Goal: Transaction & Acquisition: Purchase product/service

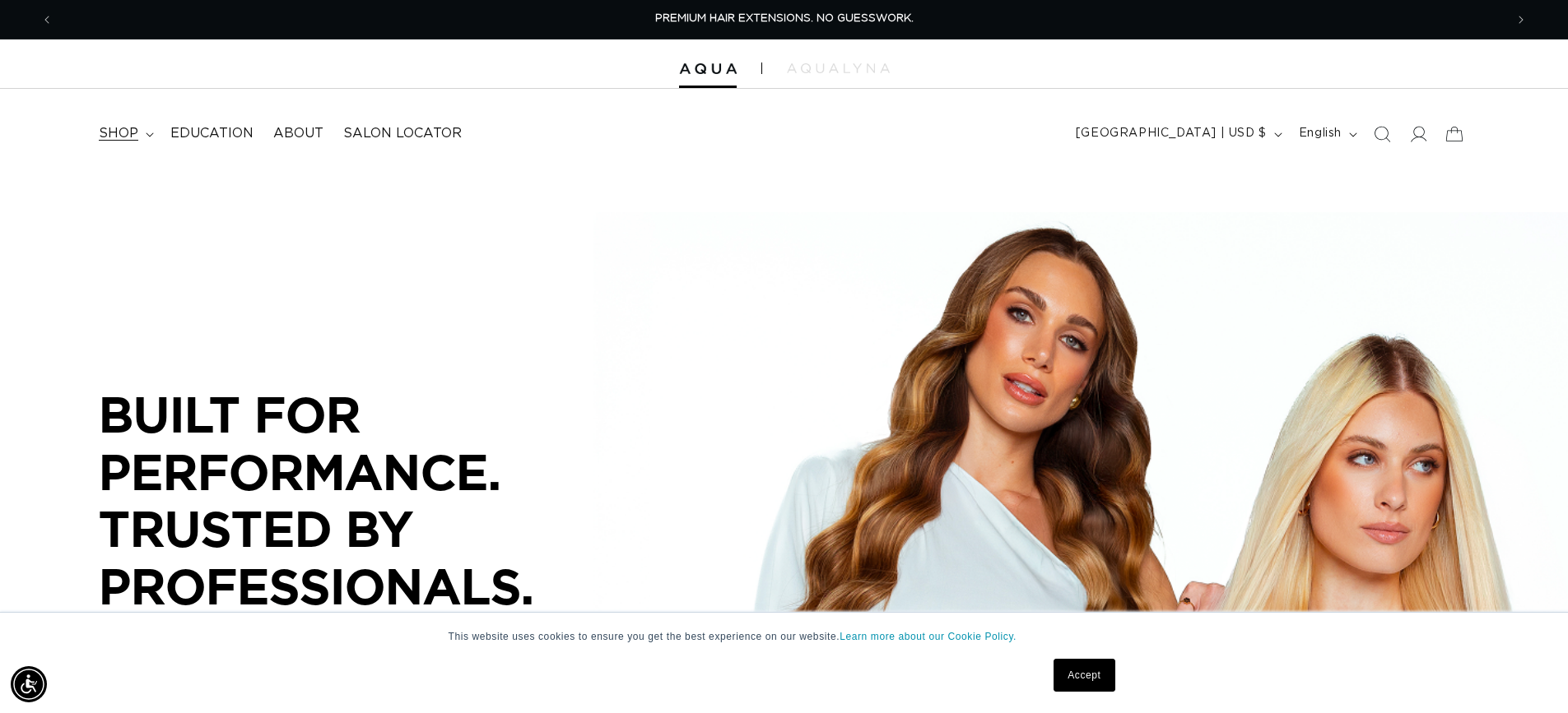
click at [151, 139] on summary "shop" at bounding box center [124, 133] width 71 height 37
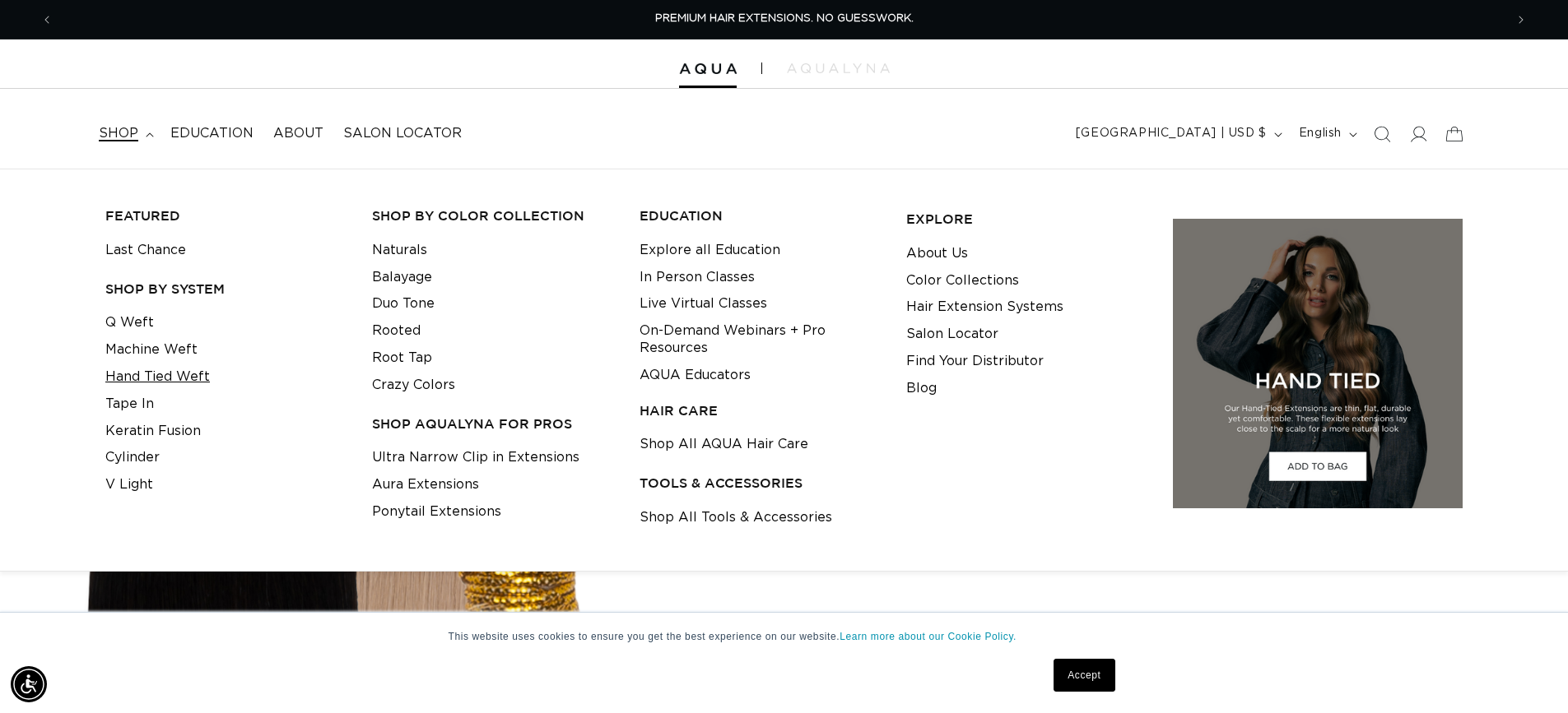
click at [174, 380] on link "Hand Tied Weft" at bounding box center [157, 377] width 105 height 27
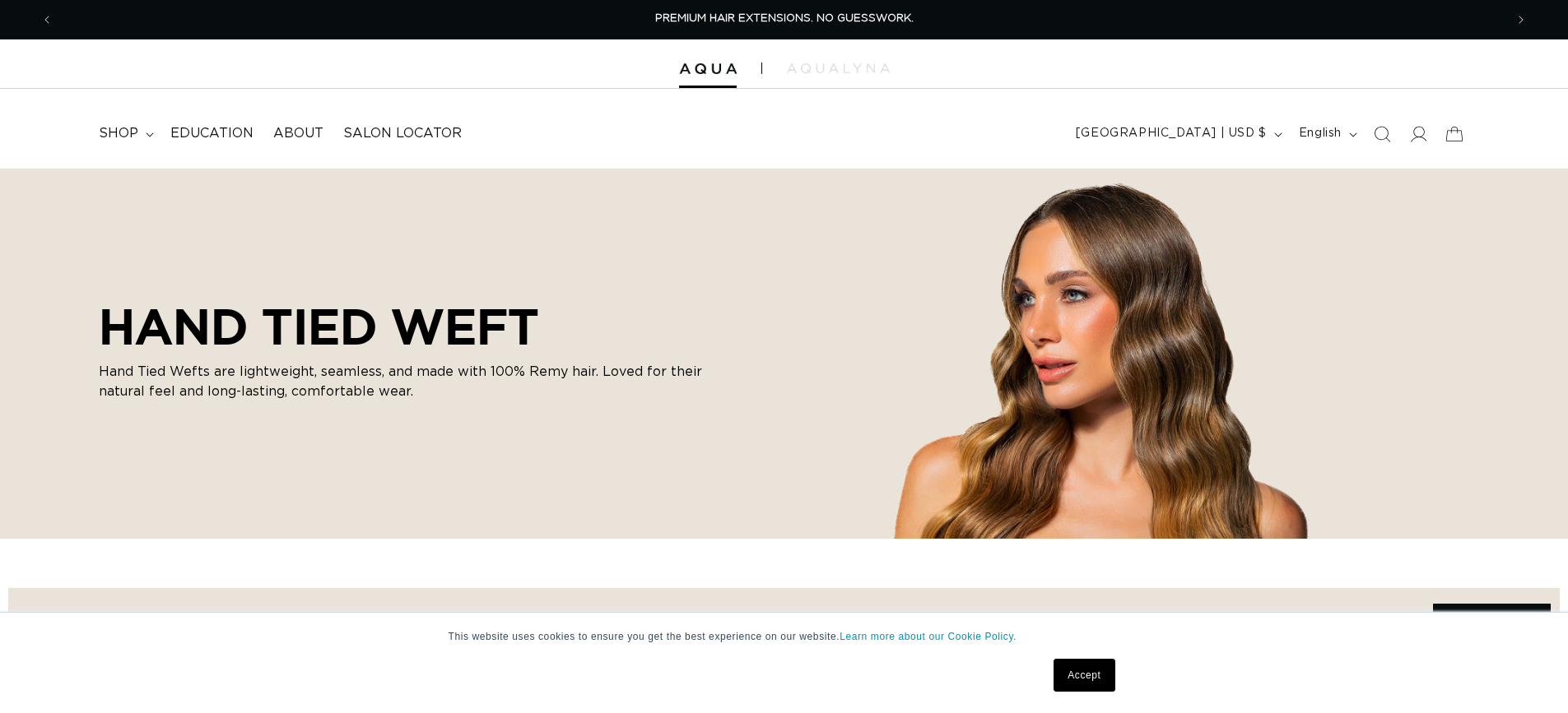
scroll to position [411, 0]
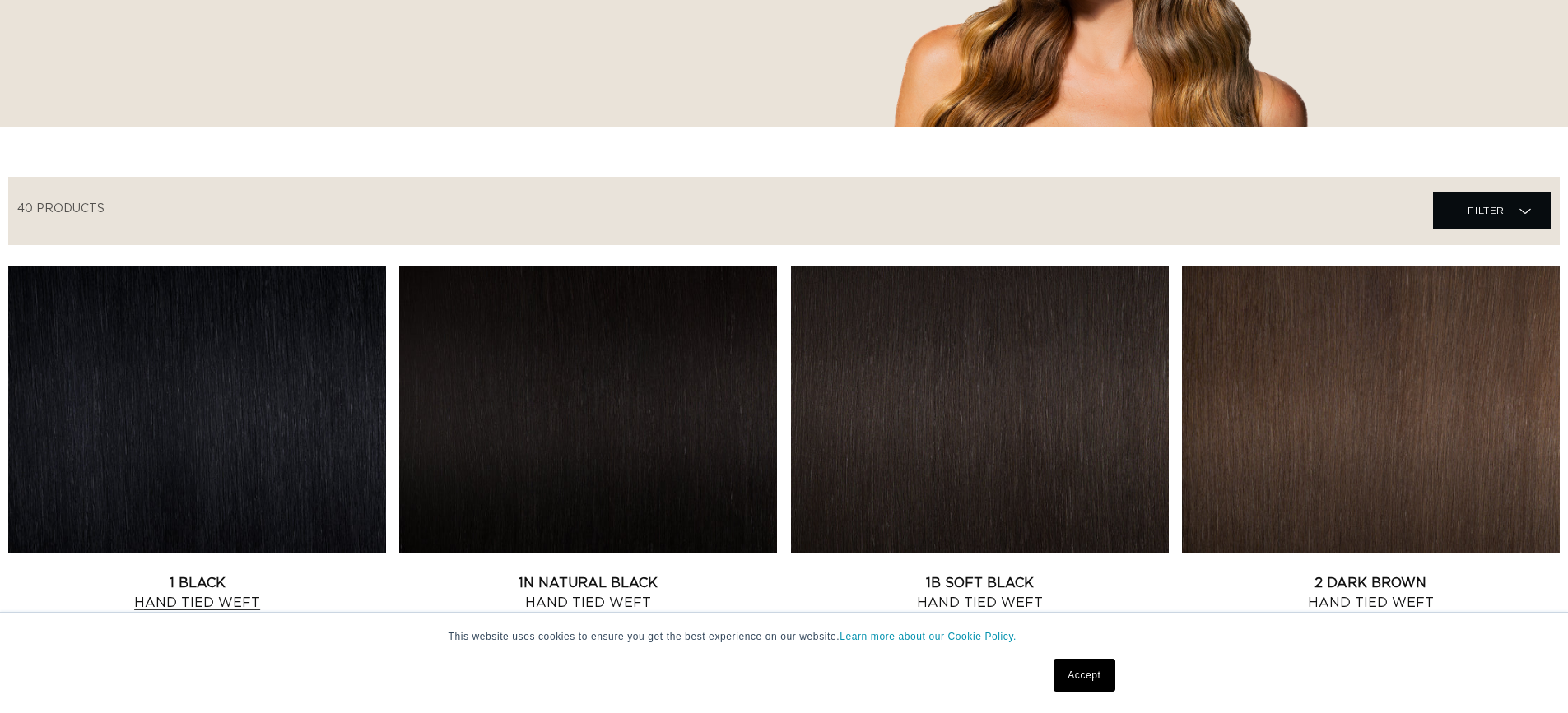
click at [294, 573] on link "1 Black Hand Tied Weft" at bounding box center [197, 593] width 378 height 40
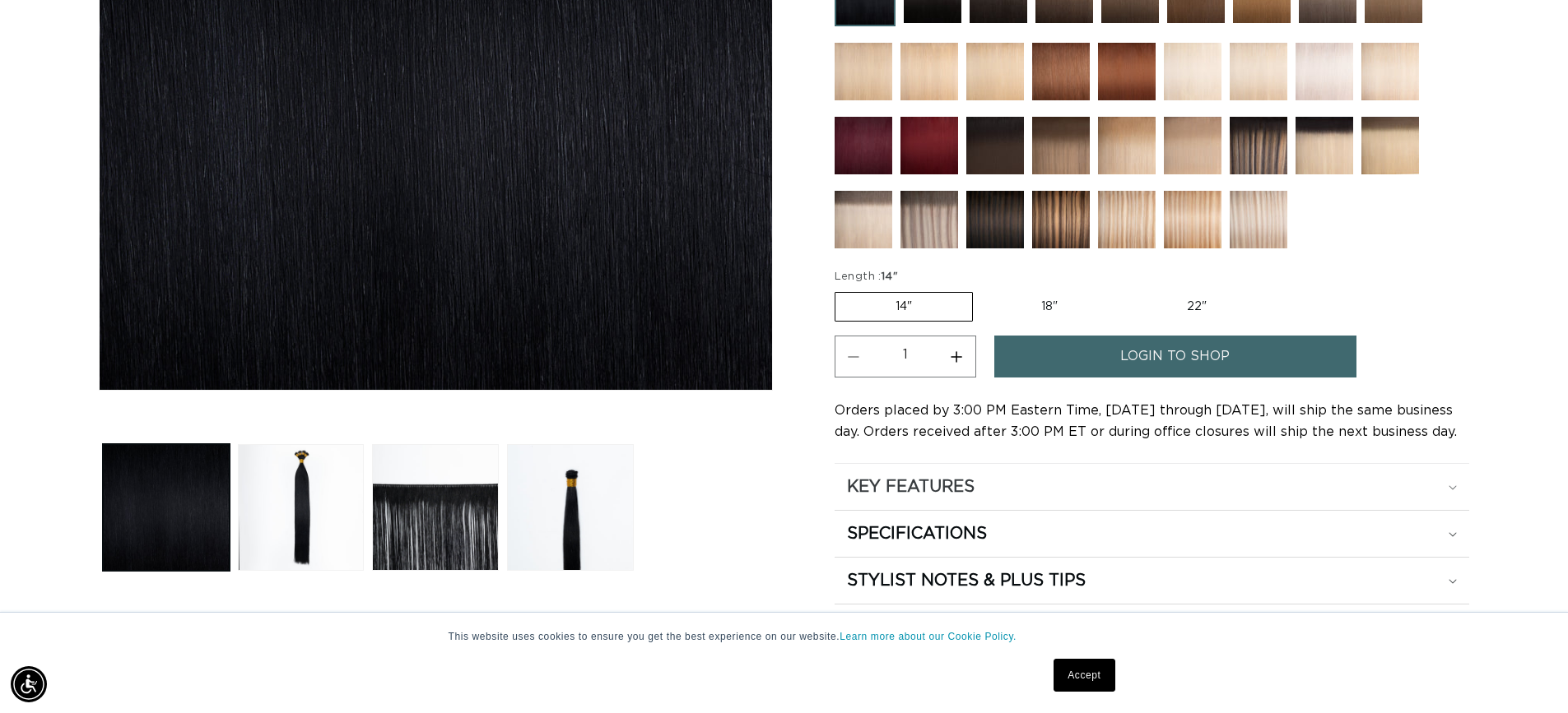
scroll to position [82, 0]
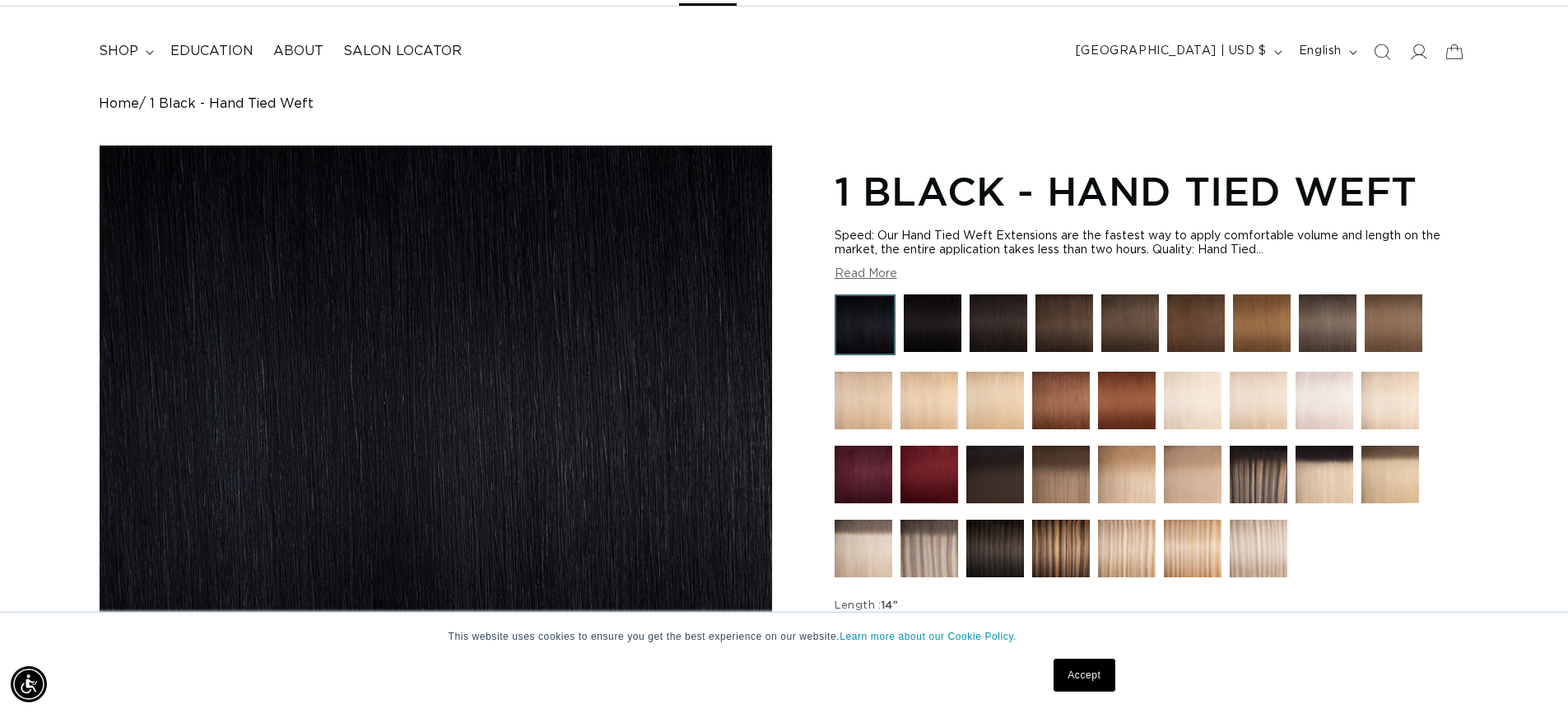
click at [869, 271] on button "Read More" at bounding box center [866, 274] width 63 height 14
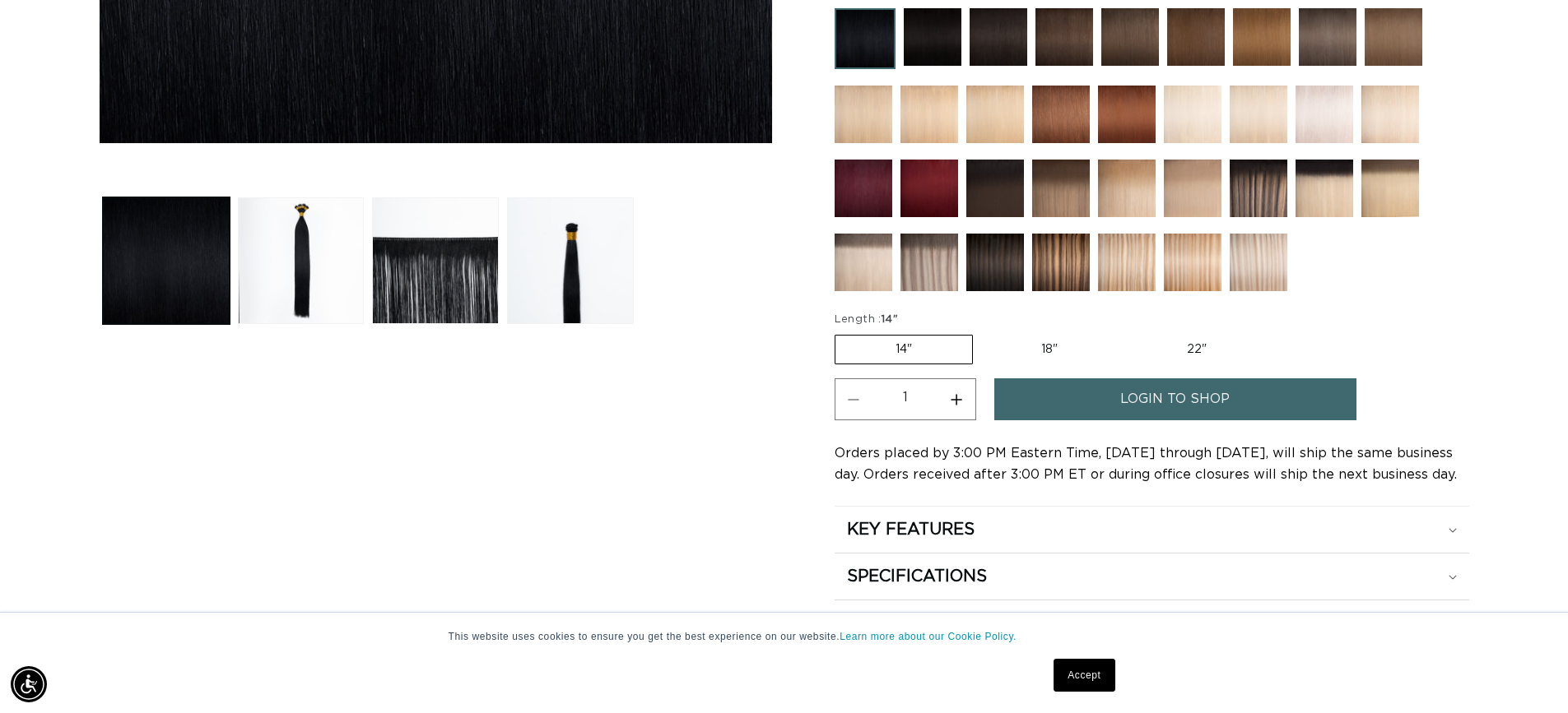
scroll to position [823, 0]
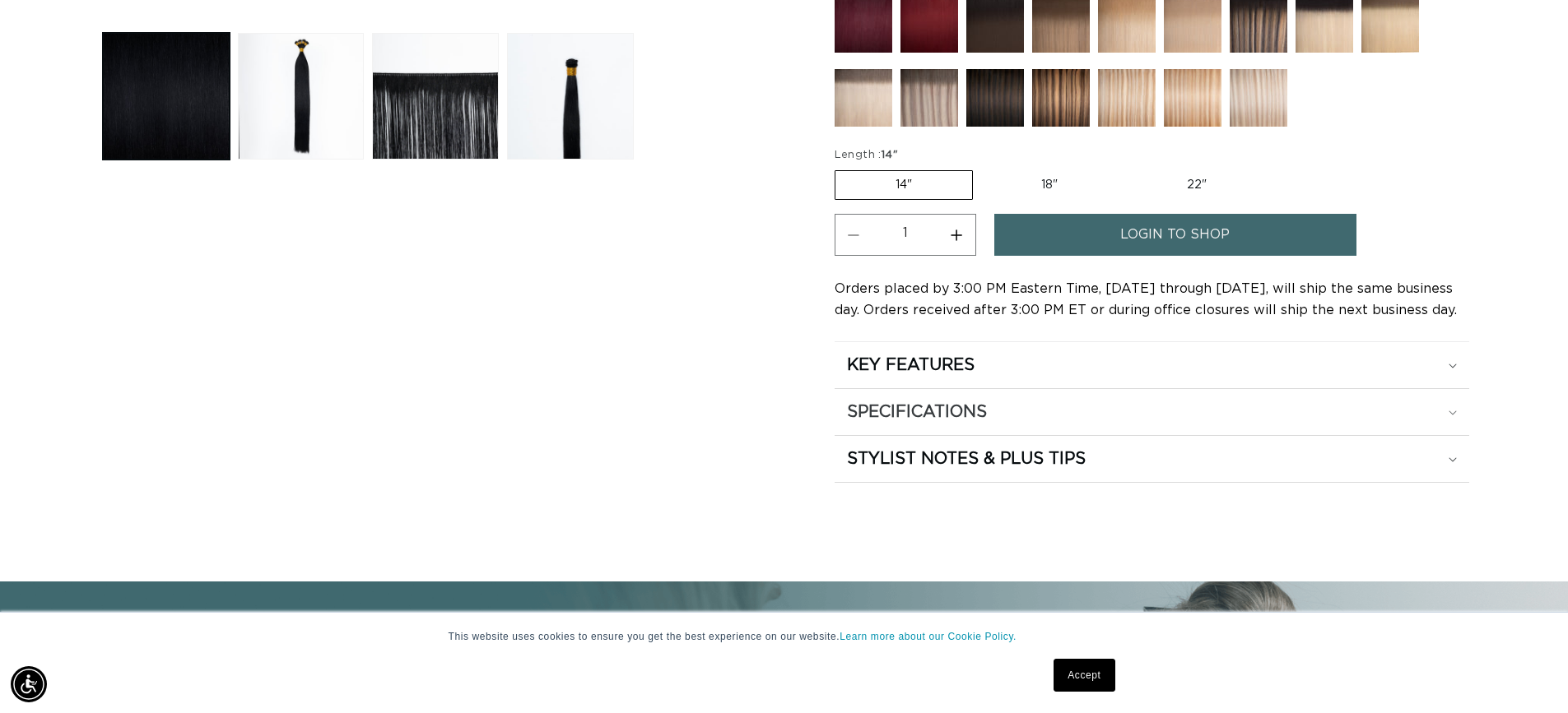
click at [932, 409] on h2 "SPECIFICATIONS" at bounding box center [916, 412] width 140 height 21
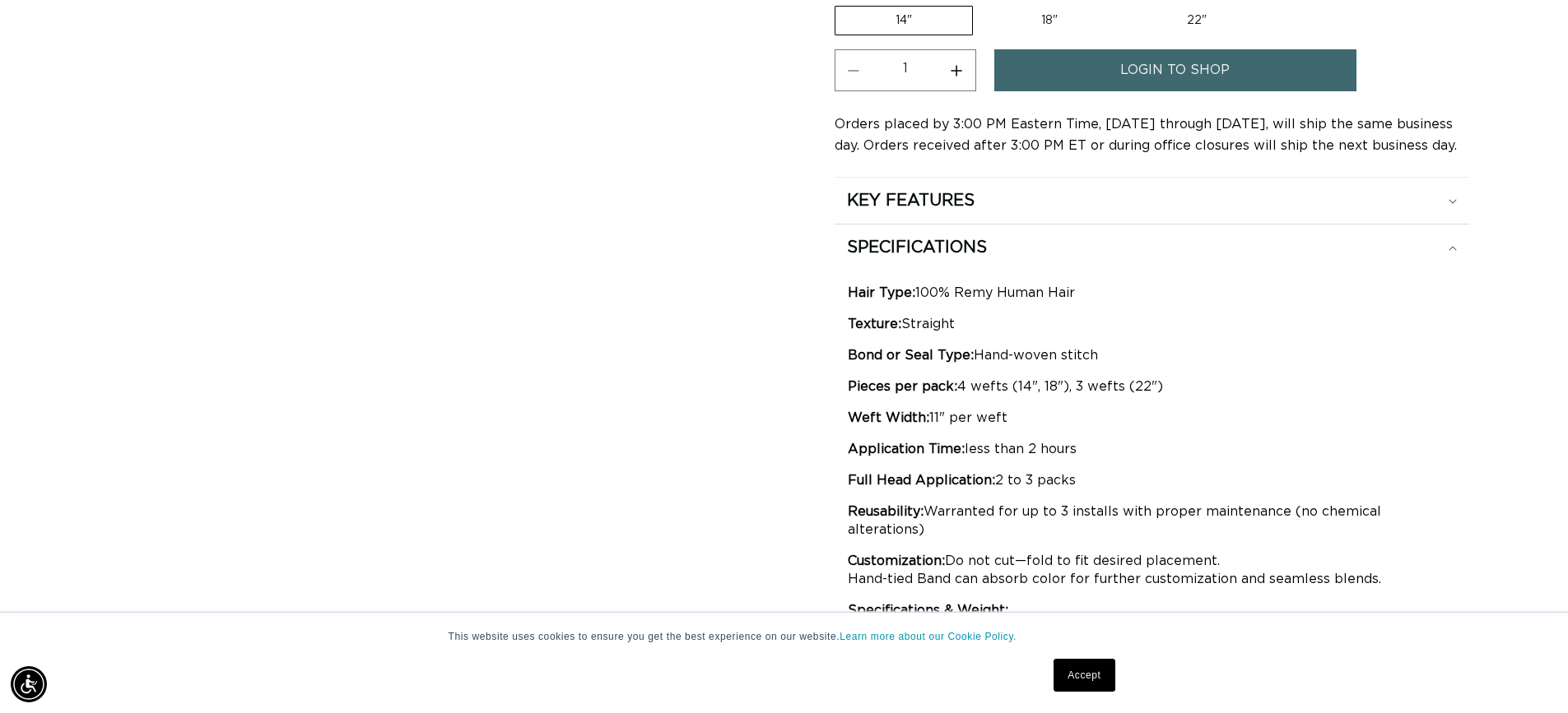
scroll to position [1152, 0]
